Goal: Find specific page/section: Find specific page/section

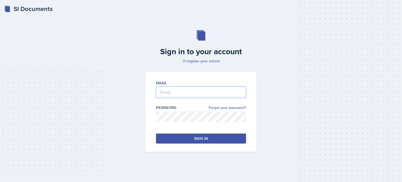
type input "[EMAIL_ADDRESS][DOMAIN_NAME]"
click at [234, 141] on button "Sign in" at bounding box center [201, 138] width 90 height 10
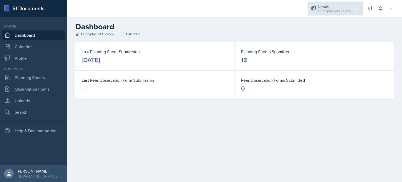
click at [327, 6] on div "Leader" at bounding box center [339, 6] width 42 height 6
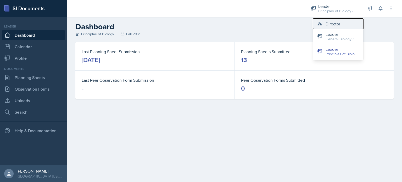
click at [339, 25] on div "Director" at bounding box center [333, 24] width 15 height 6
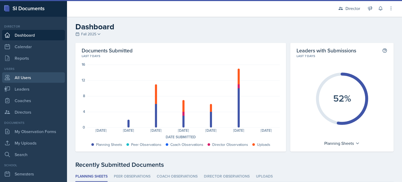
click at [39, 80] on link "All Users" at bounding box center [33, 77] width 63 height 10
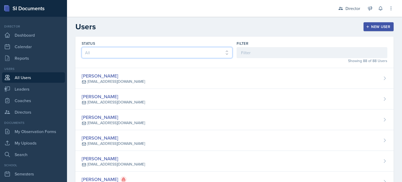
click at [124, 52] on select "All Active Inactive" at bounding box center [157, 52] width 151 height 11
click at [294, 46] on div "Filter" at bounding box center [312, 49] width 151 height 17
click at [169, 51] on select "All Active Inactive" at bounding box center [157, 52] width 151 height 11
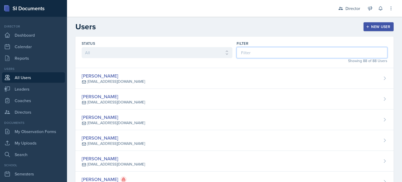
click at [264, 49] on input at bounding box center [312, 52] width 151 height 11
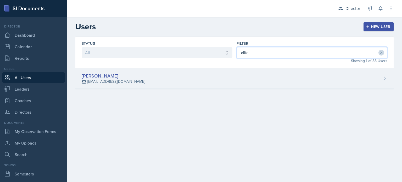
type input "allie"
click at [108, 75] on div "[PERSON_NAME]" at bounding box center [113, 75] width 63 height 7
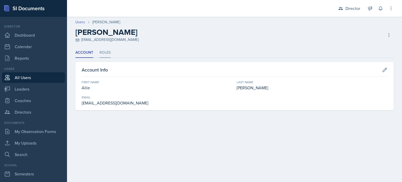
click at [105, 51] on li "Roles" at bounding box center [104, 53] width 11 height 10
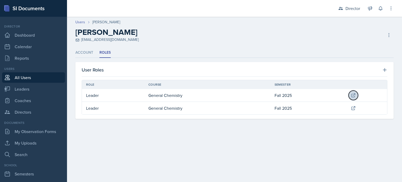
click at [351, 93] on icon at bounding box center [353, 95] width 5 height 5
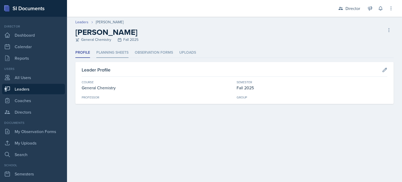
click at [120, 53] on li "Planning Sheets" at bounding box center [112, 53] width 32 height 10
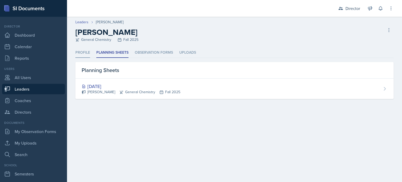
click at [83, 50] on li "Profile" at bounding box center [82, 53] width 15 height 10
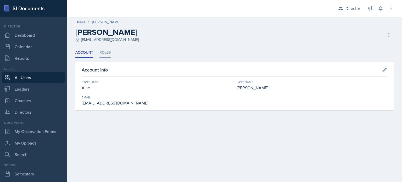
click at [103, 53] on li "Roles" at bounding box center [104, 53] width 11 height 10
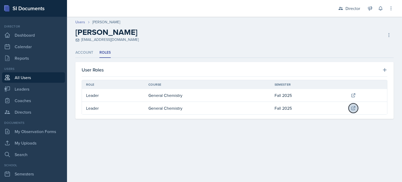
click at [352, 108] on icon at bounding box center [353, 107] width 5 height 5
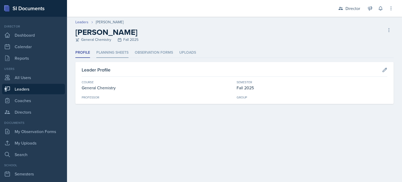
click at [120, 54] on li "Planning Sheets" at bounding box center [112, 53] width 32 height 10
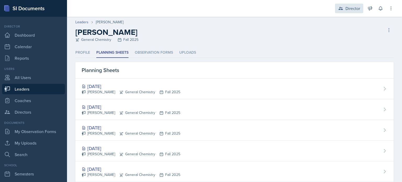
click at [345, 7] on div "Director" at bounding box center [352, 8] width 15 height 6
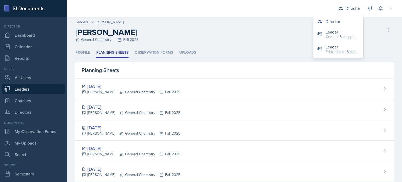
click at [218, 48] on ul "Profile Planning Sheets Observation Forms Uploads" at bounding box center [234, 53] width 318 height 10
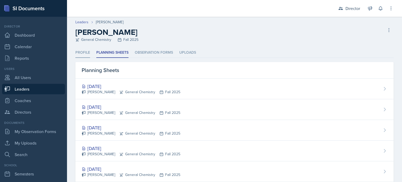
click at [79, 52] on li "Profile" at bounding box center [82, 53] width 15 height 10
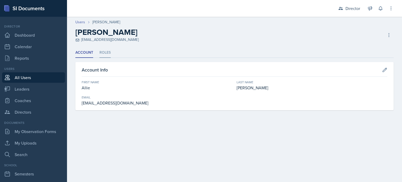
click at [108, 53] on li "Roles" at bounding box center [104, 53] width 11 height 10
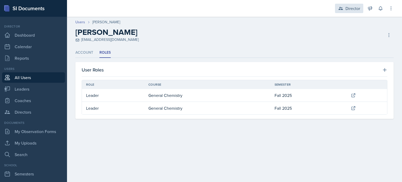
click at [347, 8] on div "Director" at bounding box center [352, 8] width 15 height 6
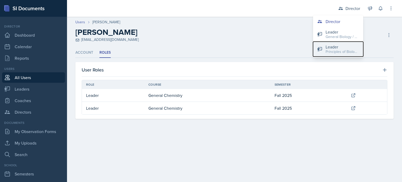
click at [332, 44] on div "Leader" at bounding box center [342, 47] width 33 height 6
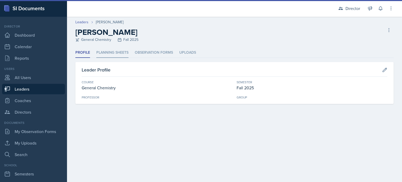
click at [117, 51] on li "Planning Sheets" at bounding box center [112, 53] width 32 height 10
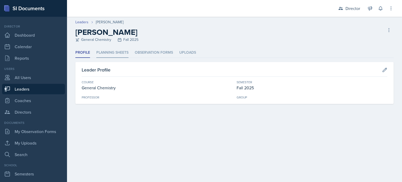
click at [115, 53] on li "Planning Sheets" at bounding box center [112, 53] width 32 height 10
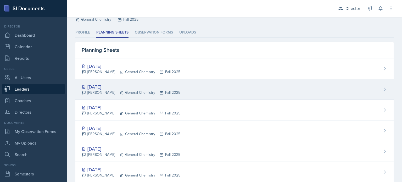
scroll to position [18, 0]
